Goal: Navigation & Orientation: Find specific page/section

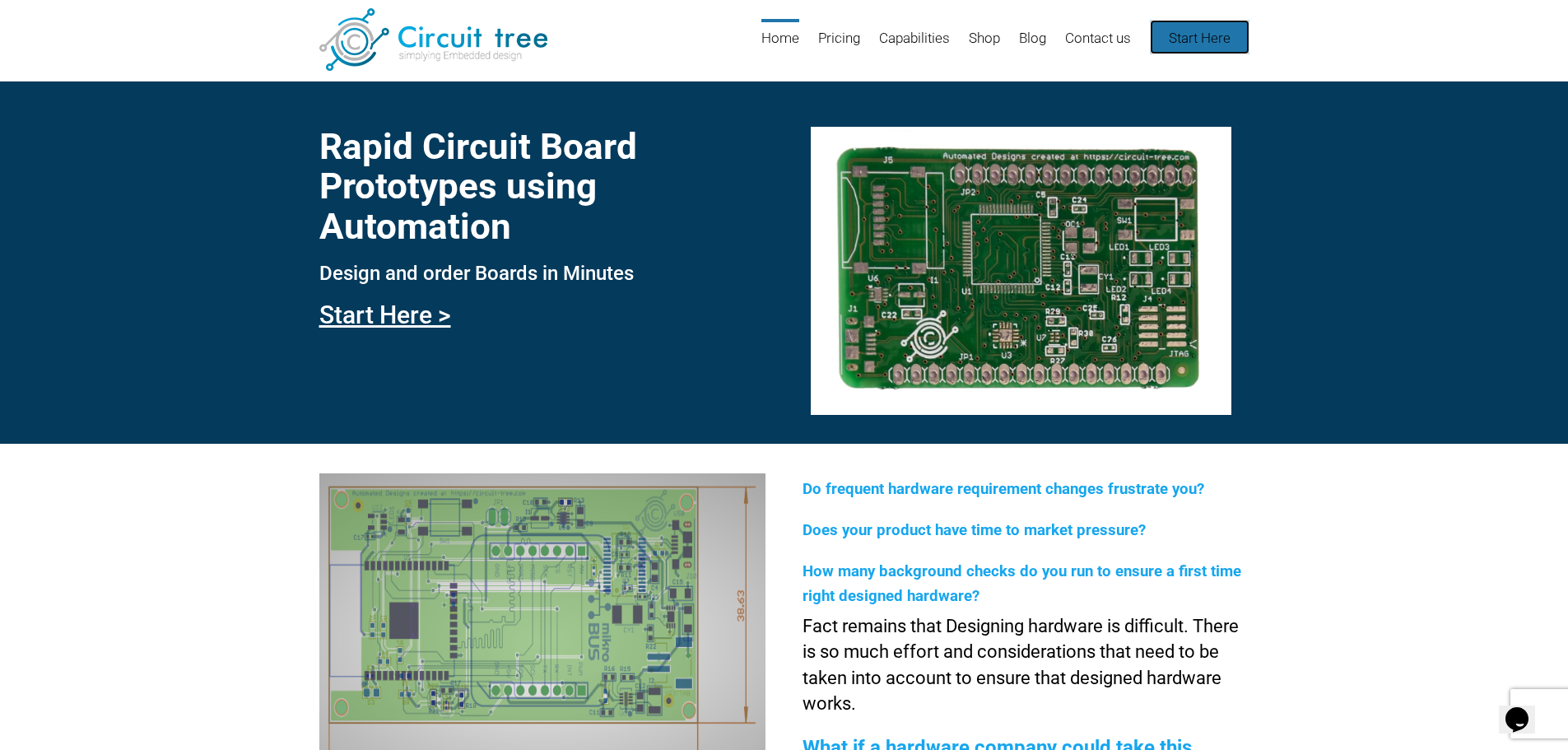
click at [1213, 28] on link "Start Here" at bounding box center [1199, 37] width 99 height 34
click at [991, 33] on link "Shop" at bounding box center [984, 46] width 31 height 54
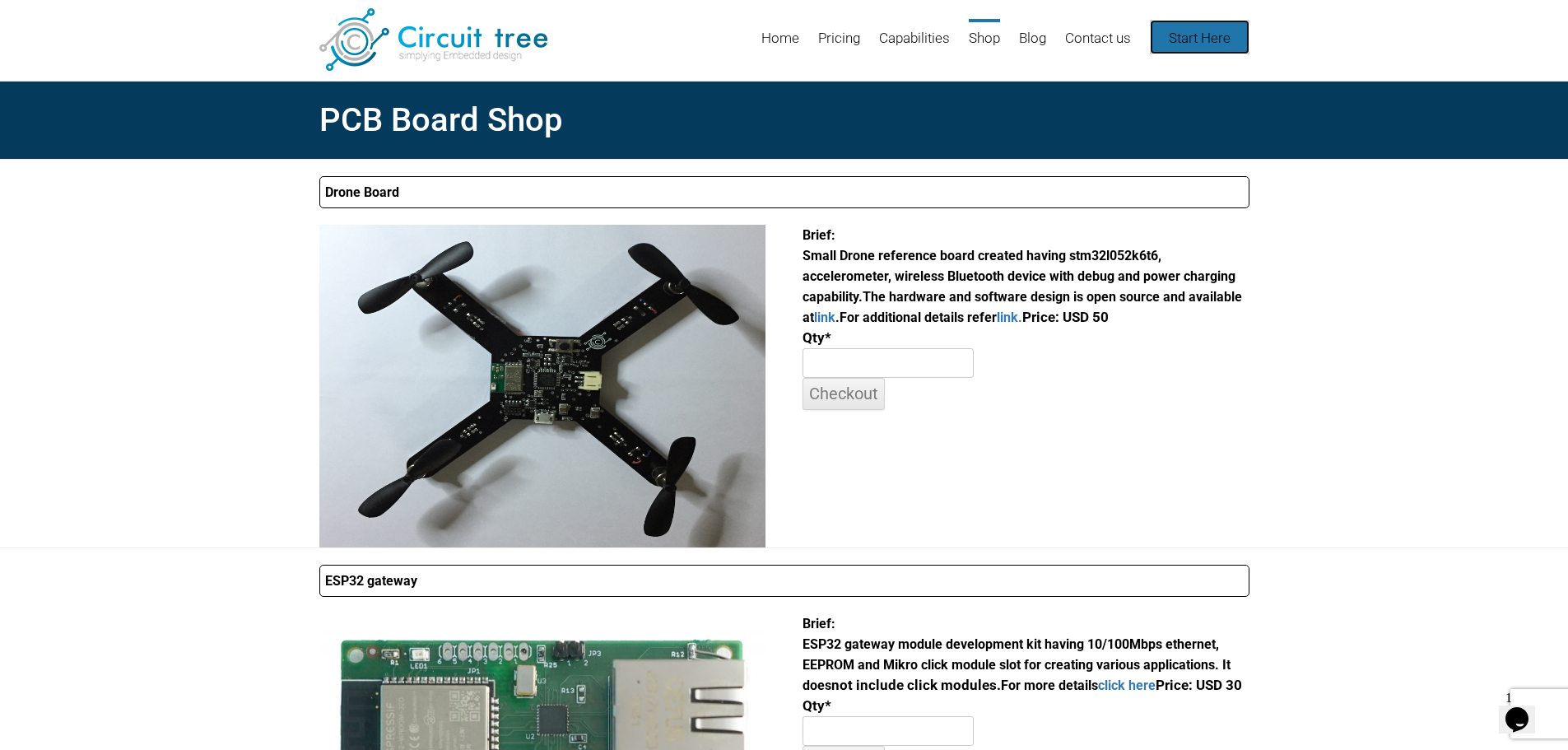
click at [1179, 30] on link "Start Here" at bounding box center [1199, 37] width 99 height 34
click at [781, 38] on link "Home" at bounding box center [780, 46] width 38 height 54
